Goal: Find specific page/section: Find specific page/section

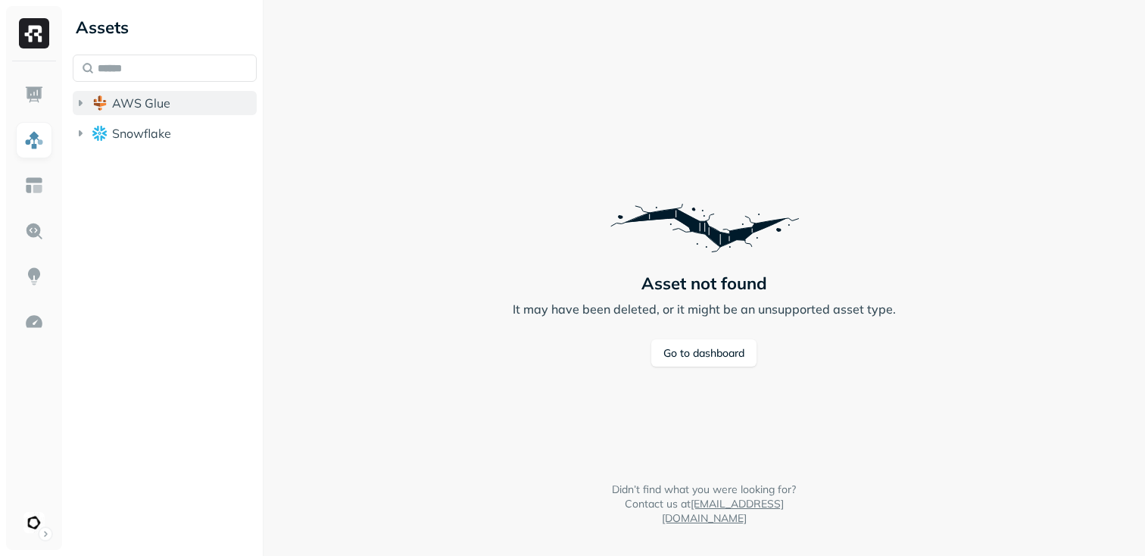
click at [78, 104] on icon "button" at bounding box center [80, 102] width 15 height 15
click at [92, 130] on icon "button" at bounding box center [95, 131] width 15 height 15
click at [116, 166] on icon "button" at bounding box center [110, 160] width 15 height 15
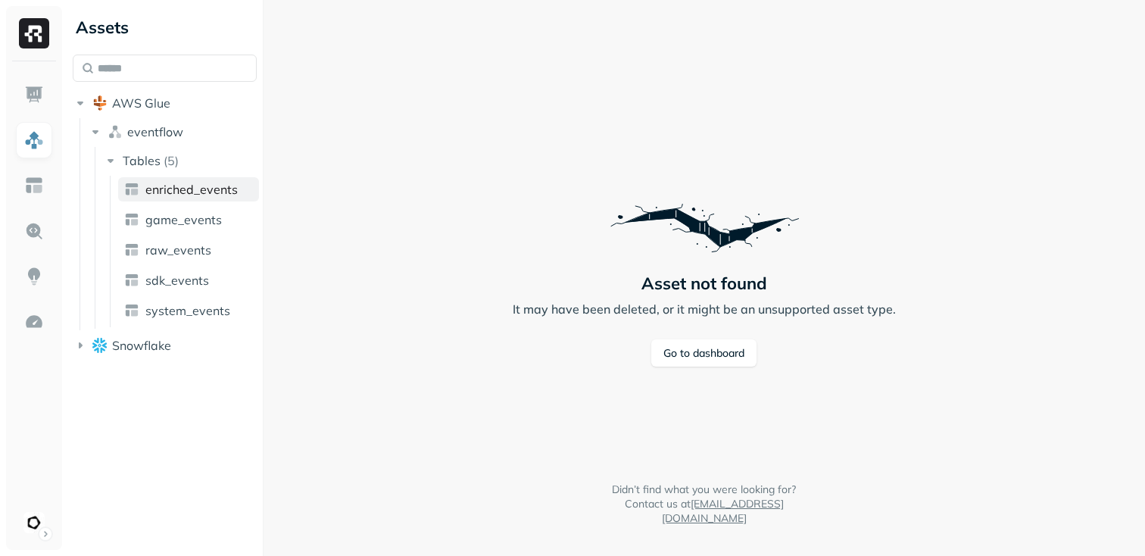
click at [170, 200] on link "enriched_events" at bounding box center [188, 189] width 141 height 24
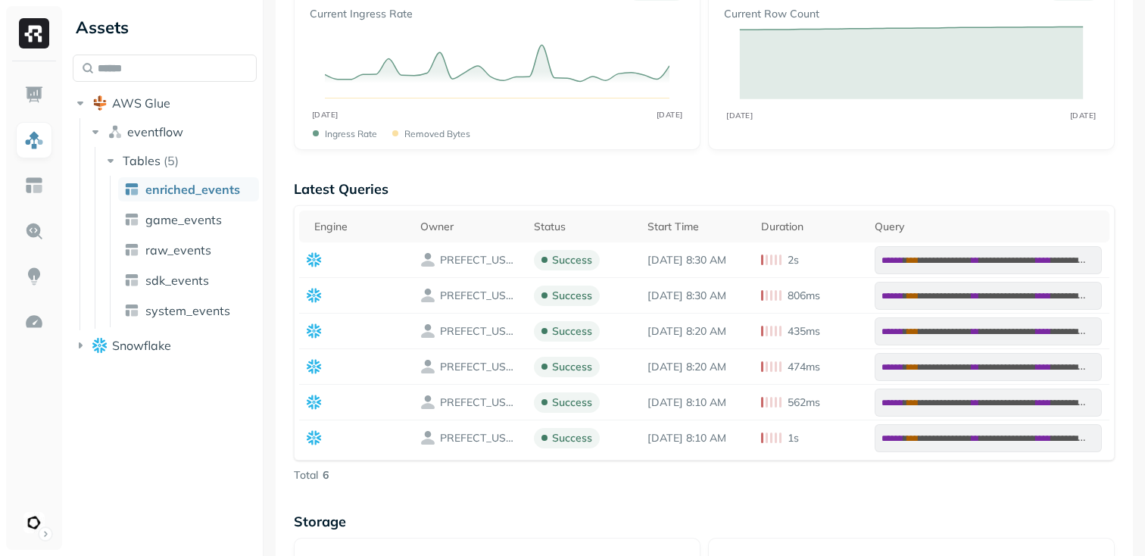
scroll to position [514, 0]
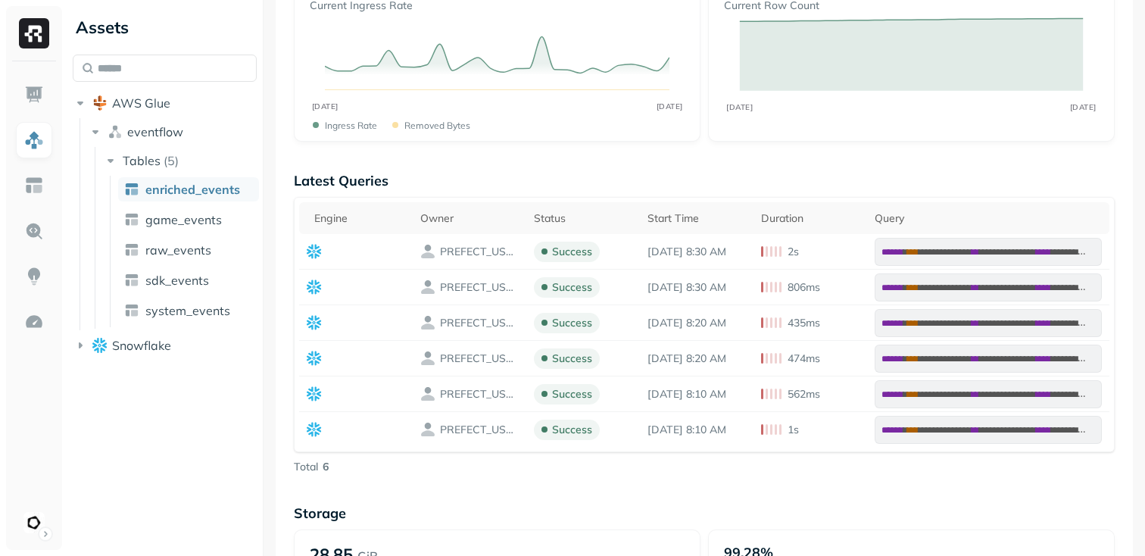
click at [70, 347] on div "Assets AWS Glue eventflow Tables ( 5 ) enriched_events game_events raw_events s…" at bounding box center [165, 183] width 196 height 366
click at [81, 347] on icon "button" at bounding box center [80, 345] width 15 height 15
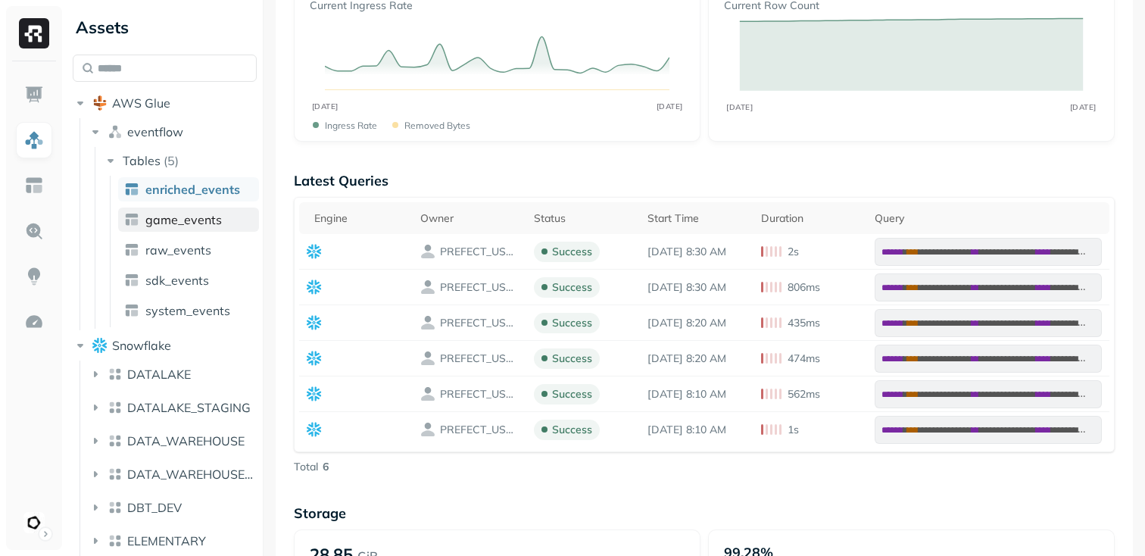
click at [188, 213] on span "game_events" at bounding box center [183, 219] width 76 height 15
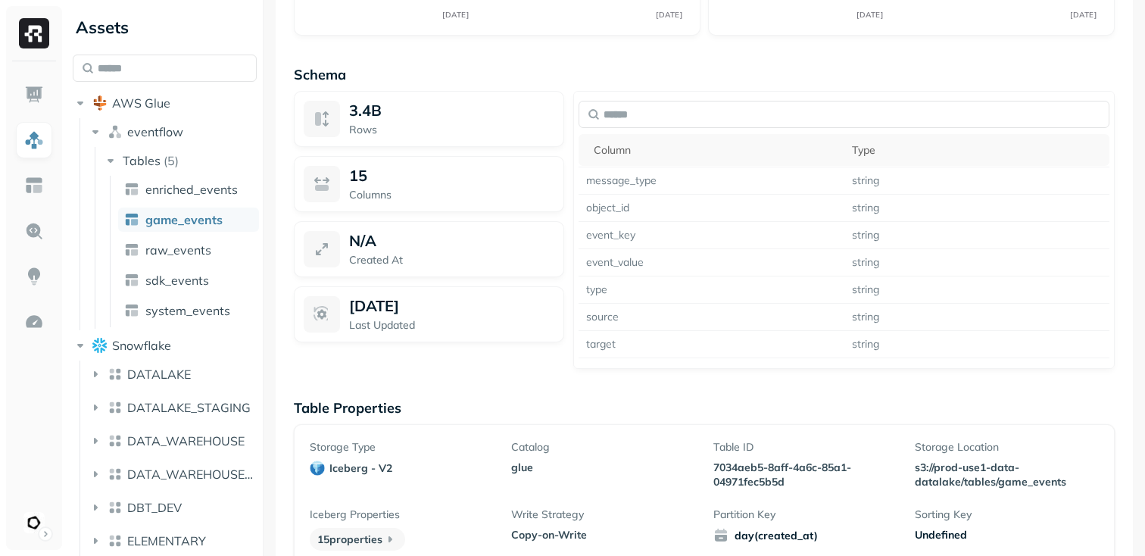
scroll to position [1188, 0]
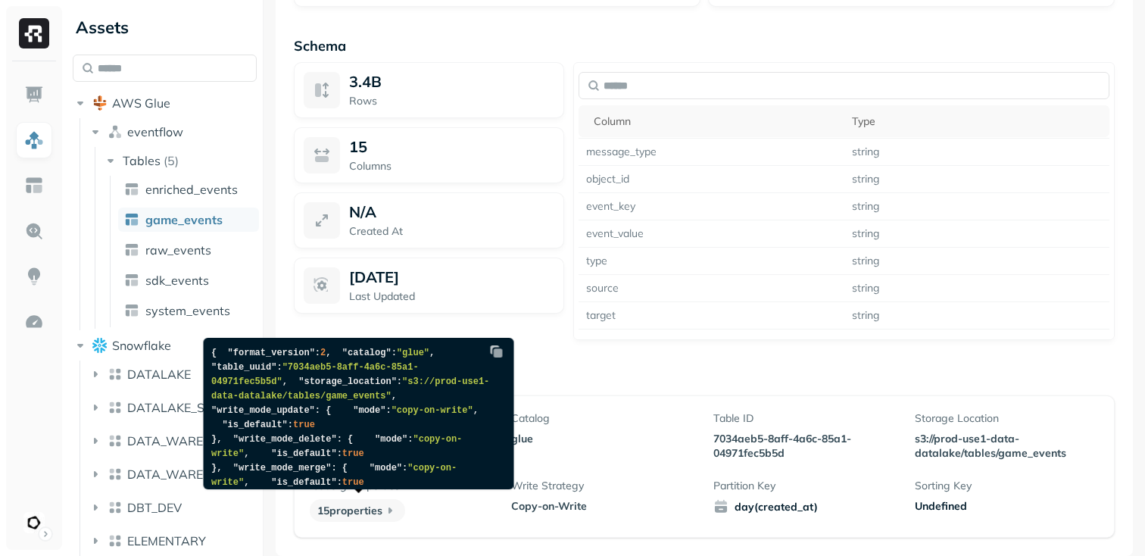
click at [392, 511] on icon at bounding box center [390, 510] width 4 height 6
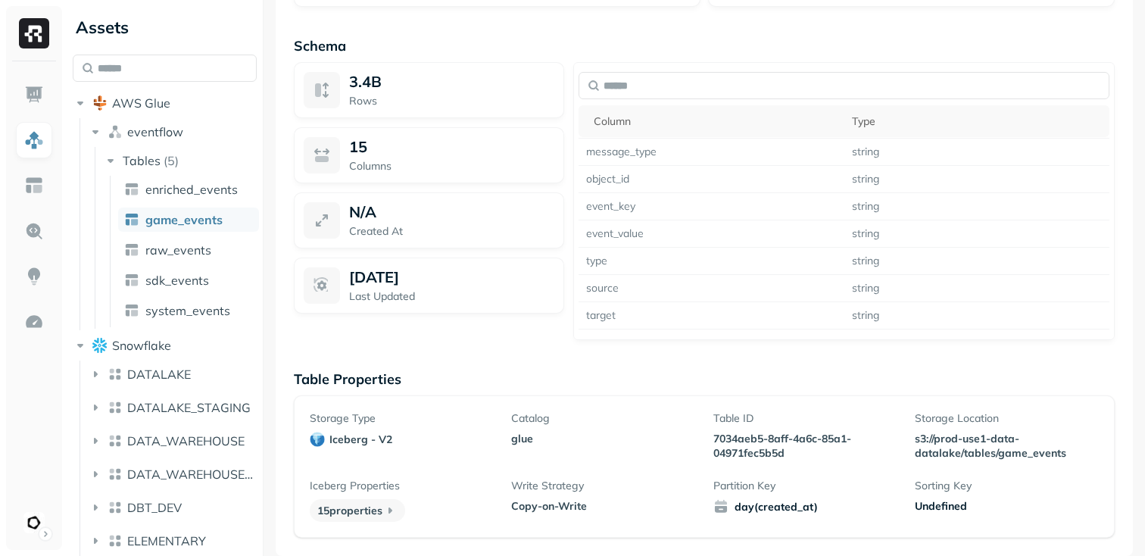
click at [392, 511] on icon at bounding box center [390, 510] width 4 height 6
click at [184, 284] on span "sdk_events" at bounding box center [177, 280] width 64 height 15
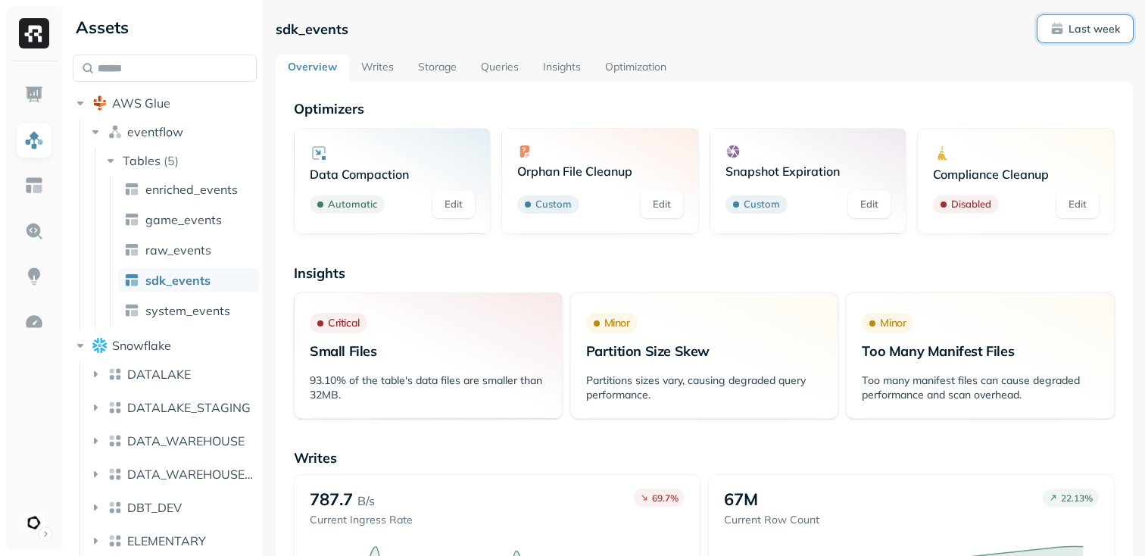
click at [1078, 37] on button "Last week" at bounding box center [1084, 28] width 95 height 27
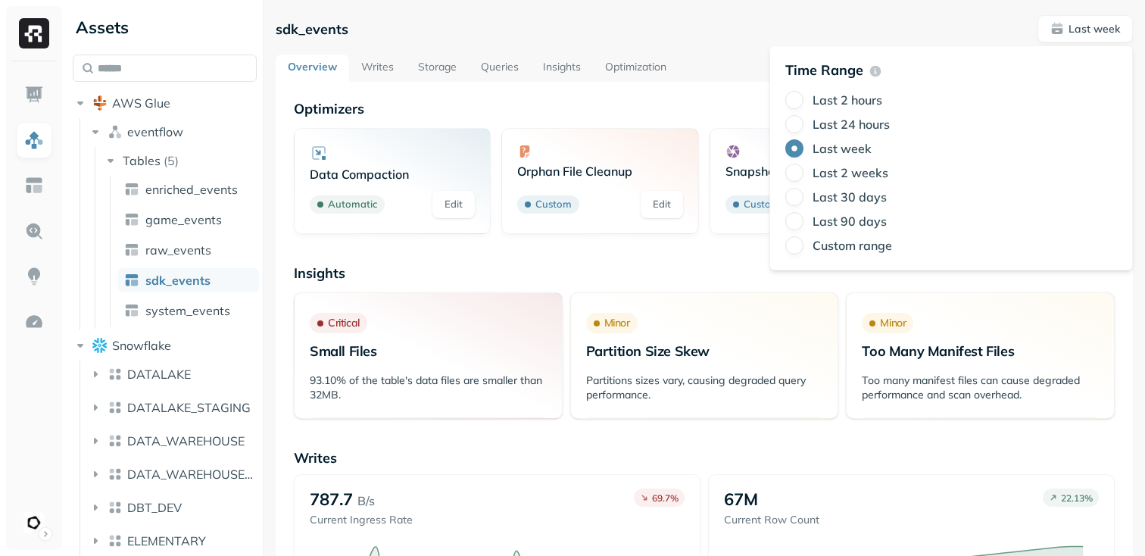
click at [847, 218] on label "Last 90 days" at bounding box center [849, 220] width 74 height 15
click at [803, 218] on button "Last 90 days" at bounding box center [794, 221] width 18 height 18
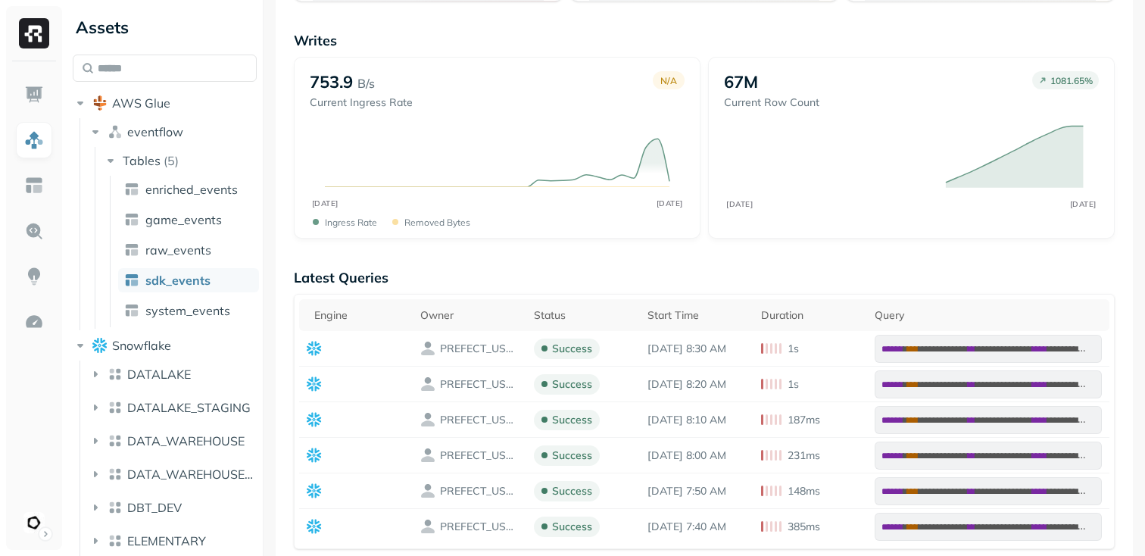
scroll to position [415, 0]
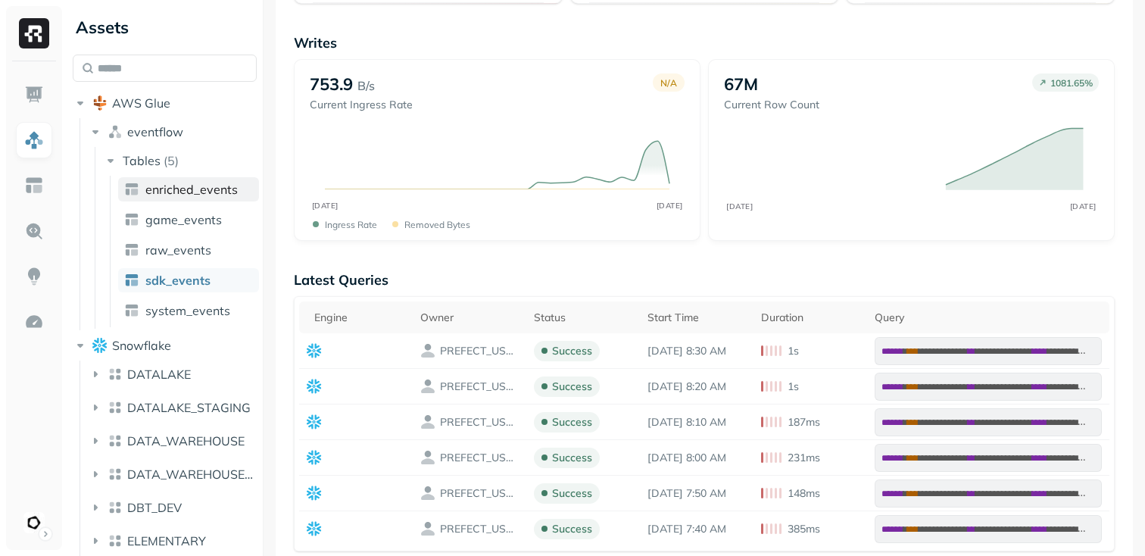
click at [216, 196] on span "enriched_events" at bounding box center [191, 189] width 92 height 15
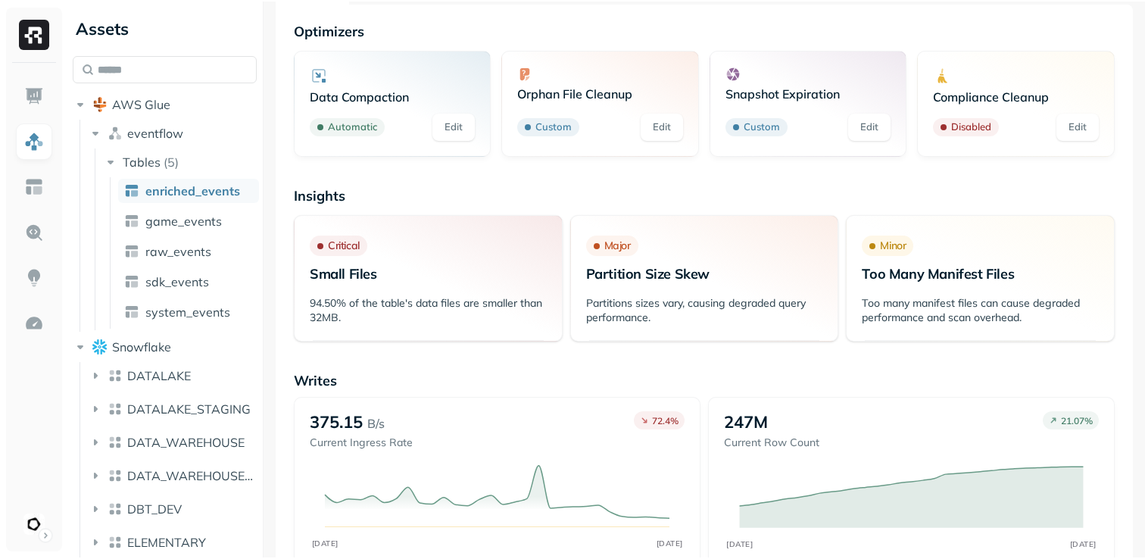
scroll to position [41, 0]
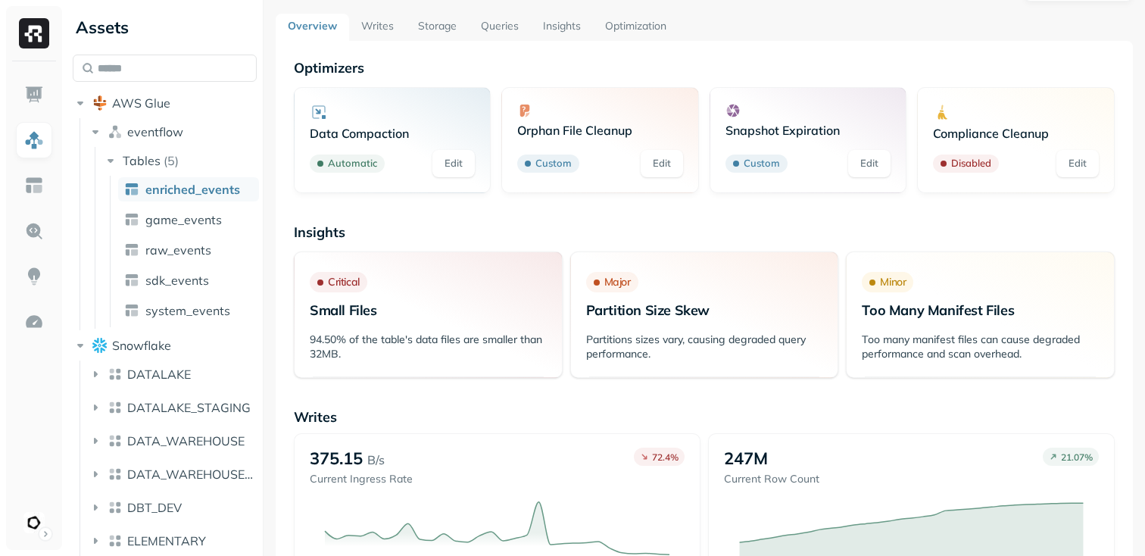
click at [547, 164] on p "Custom" at bounding box center [553, 163] width 36 height 15
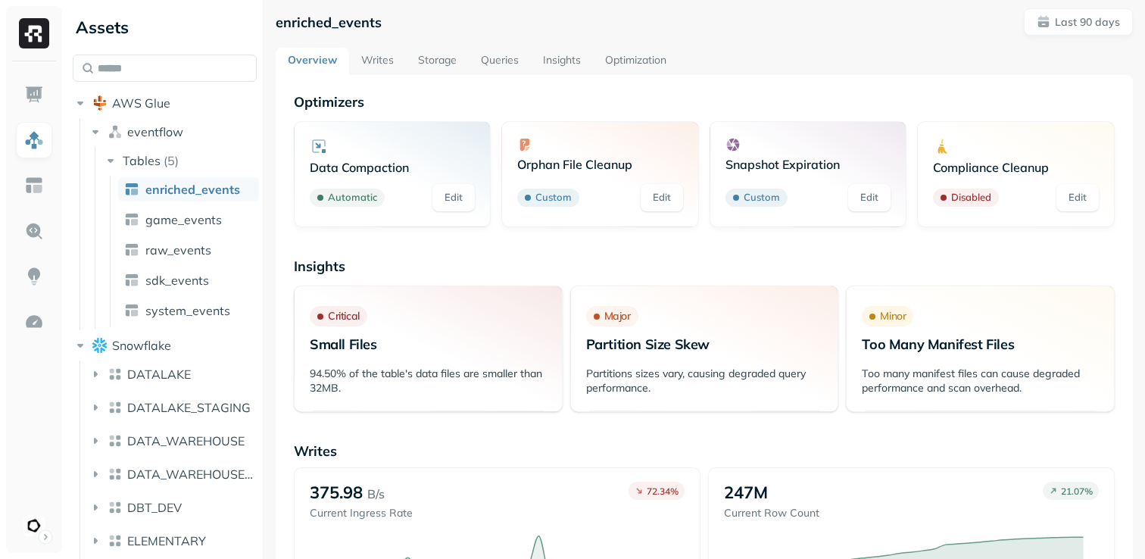
scroll to position [0, 0]
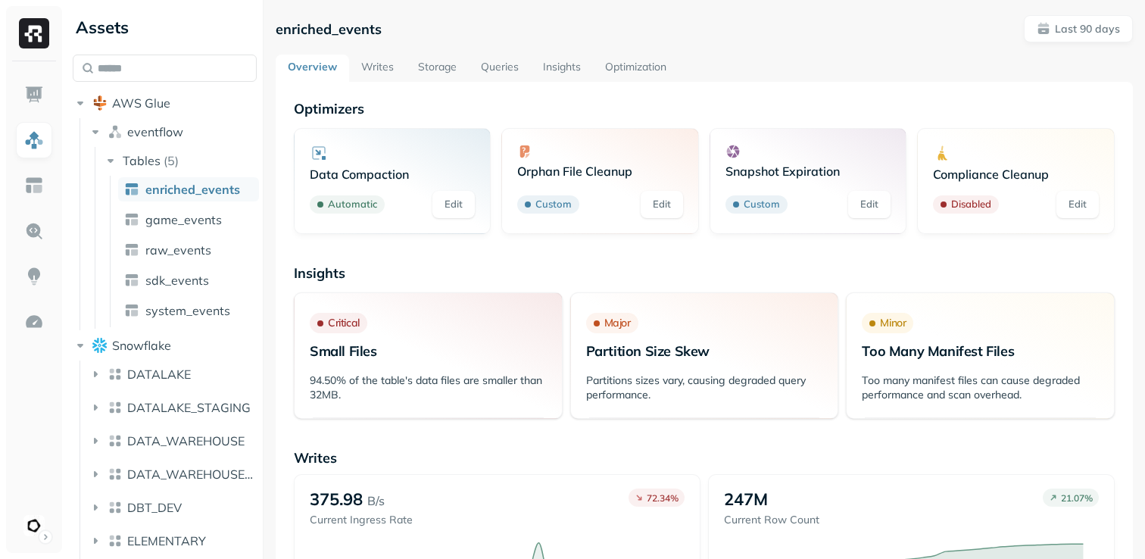
click at [876, 204] on link "Edit" at bounding box center [869, 204] width 42 height 27
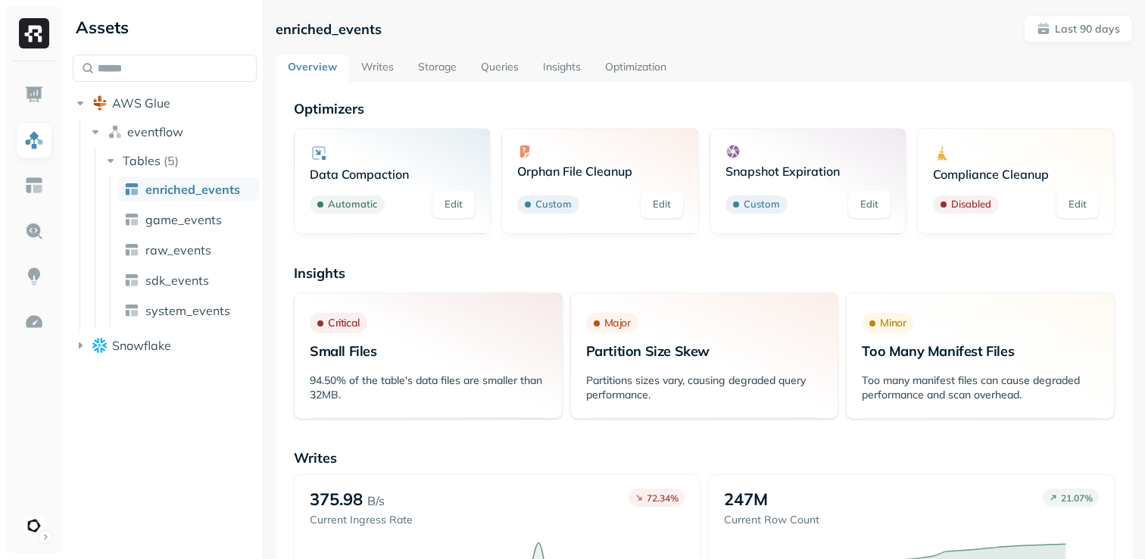
click at [364, 72] on link "Writes" at bounding box center [377, 68] width 57 height 27
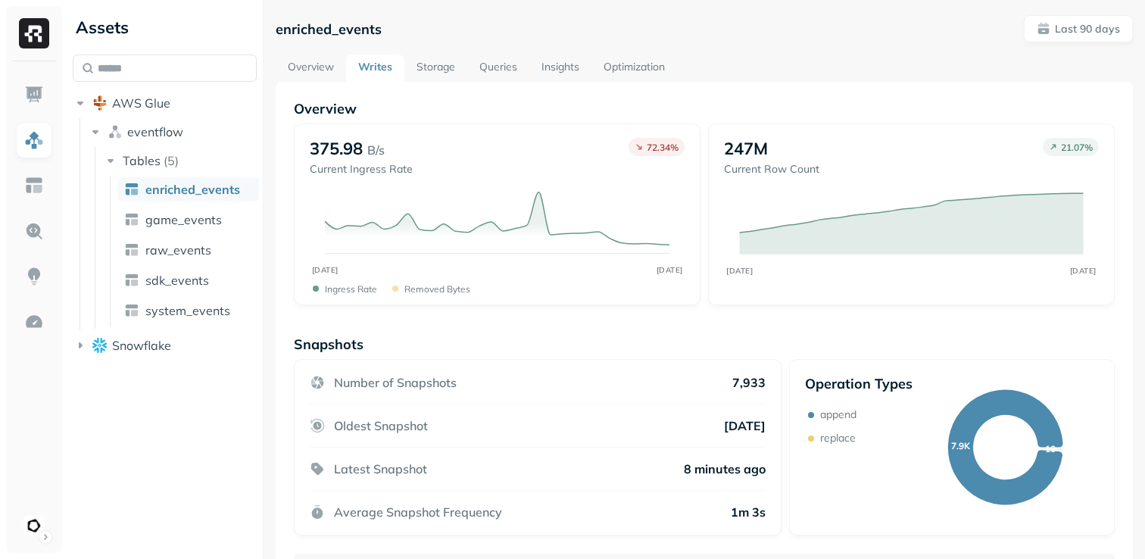
click at [445, 70] on link "Storage" at bounding box center [435, 68] width 63 height 27
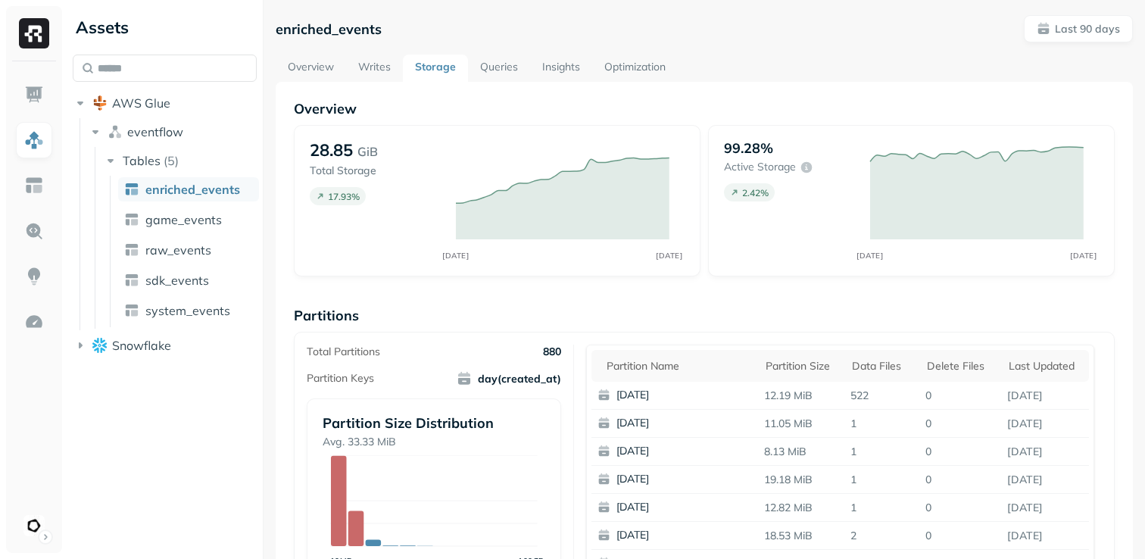
click at [499, 69] on link "Queries" at bounding box center [499, 68] width 62 height 27
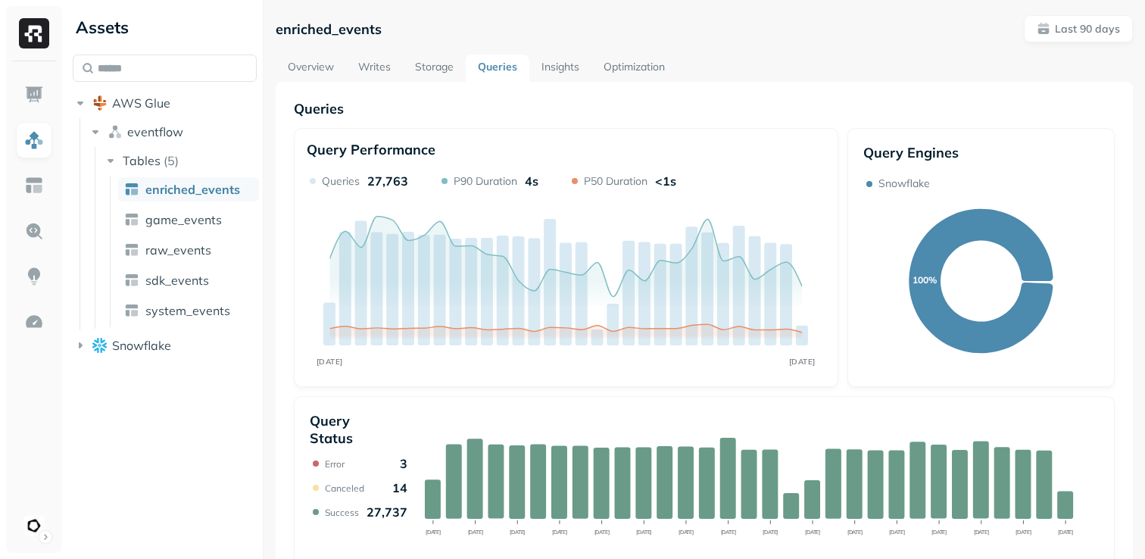
click at [565, 64] on link "Insights" at bounding box center [560, 68] width 62 height 27
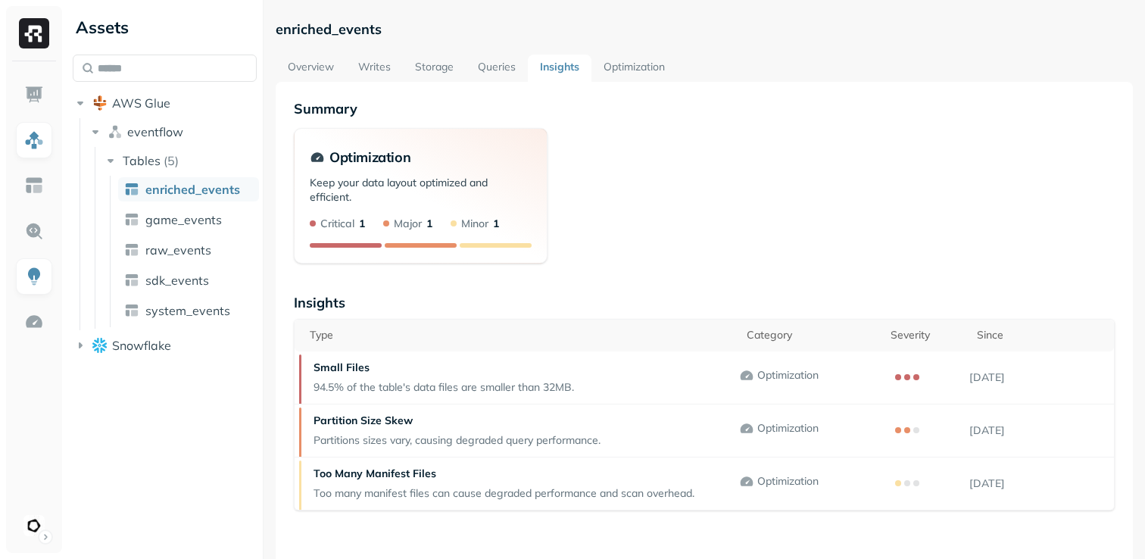
click at [656, 68] on link "Optimization" at bounding box center [634, 68] width 86 height 27
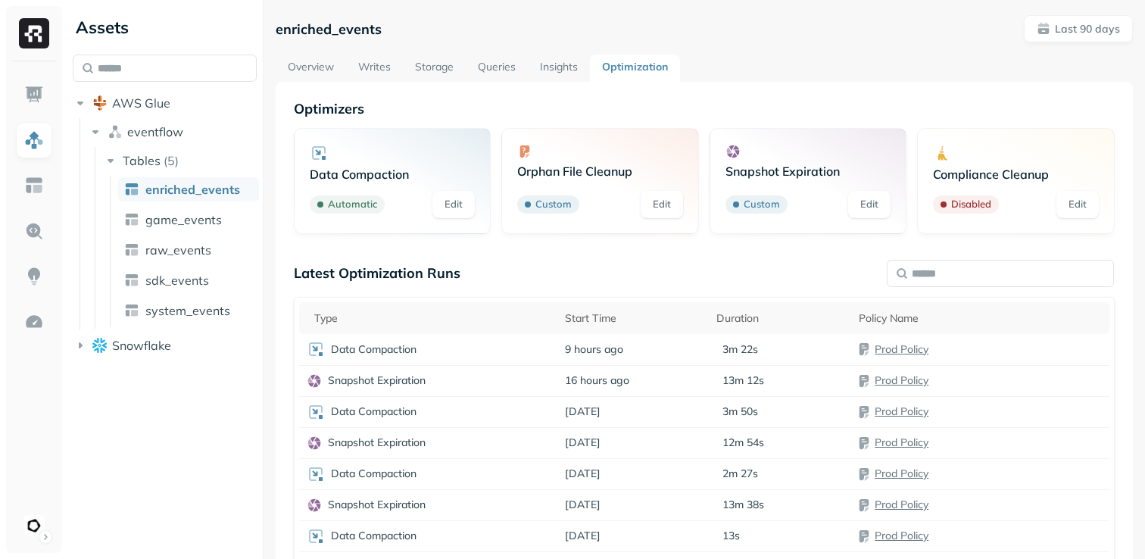
click at [316, 60] on link "Overview" at bounding box center [311, 68] width 70 height 27
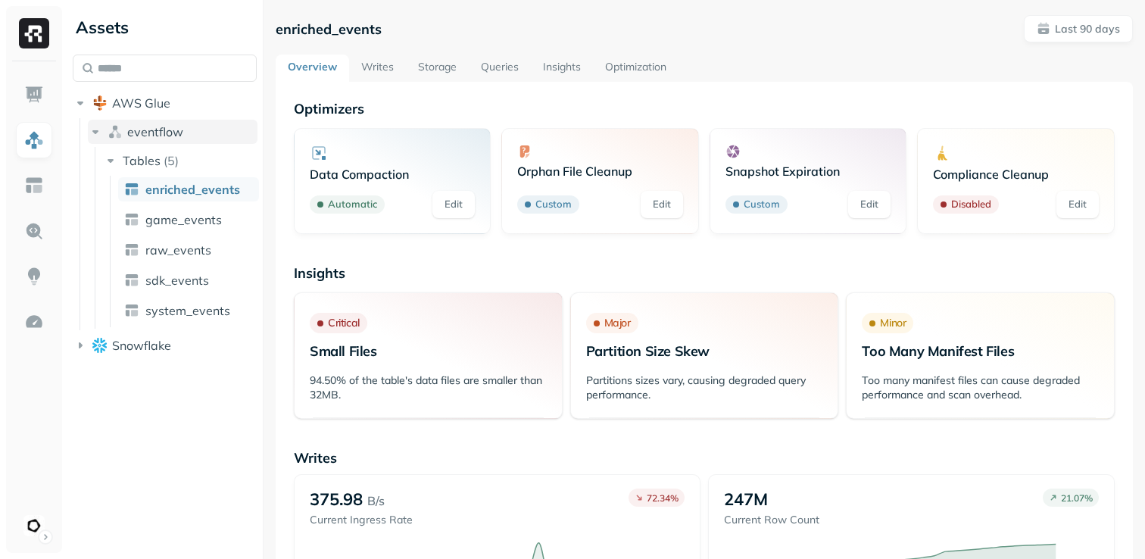
click at [92, 131] on icon "button" at bounding box center [95, 132] width 6 height 4
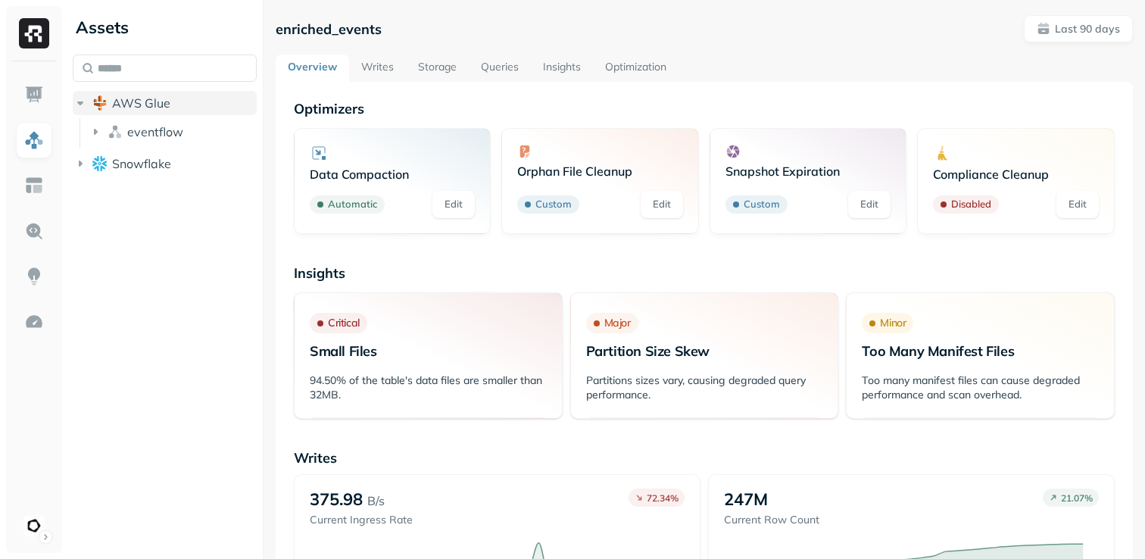
click at [77, 105] on icon "button" at bounding box center [80, 102] width 15 height 15
